Goal: Register for event/course

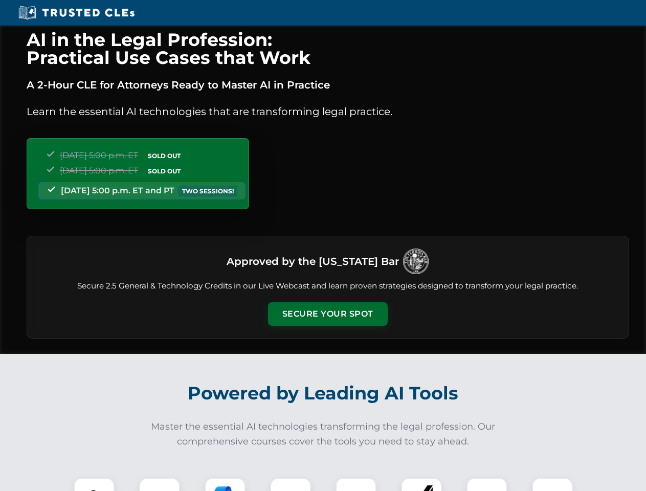
click at [327, 314] on button "Secure Your Spot" at bounding box center [328, 314] width 120 height 24
click at [94, 484] on img at bounding box center [94, 498] width 30 height 30
click at [160, 484] on div at bounding box center [159, 498] width 41 height 41
